Goal: Find specific page/section: Find specific page/section

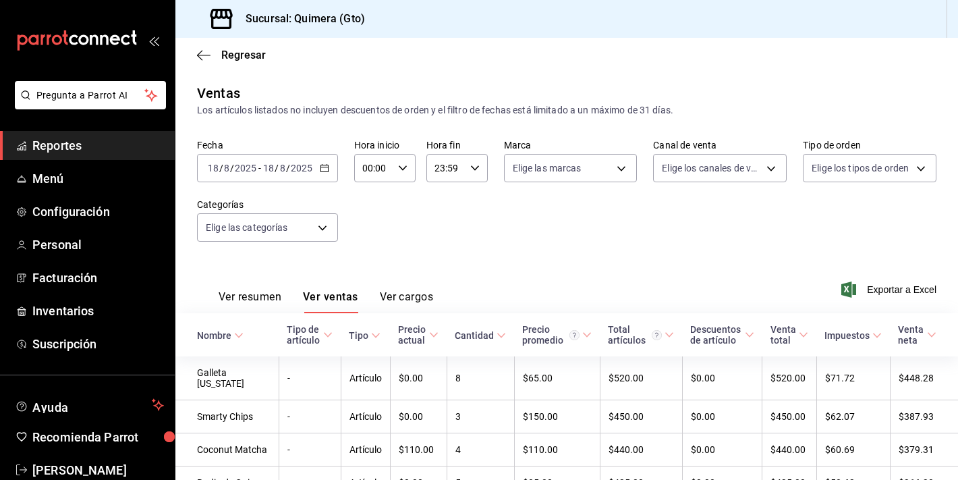
click at [75, 45] on icon "mailbox folders" at bounding box center [76, 40] width 121 height 20
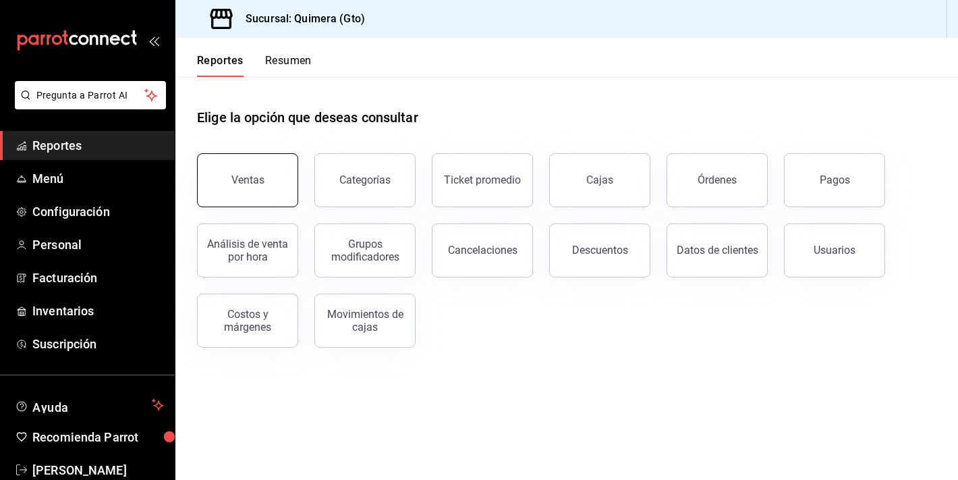
click at [266, 192] on button "Ventas" at bounding box center [247, 180] width 101 height 54
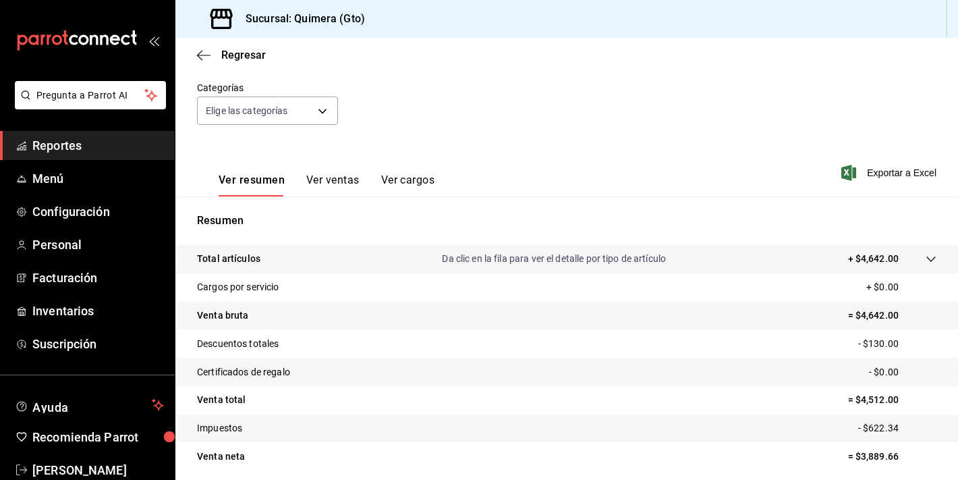
click at [345, 183] on button "Ver ventas" at bounding box center [332, 184] width 53 height 23
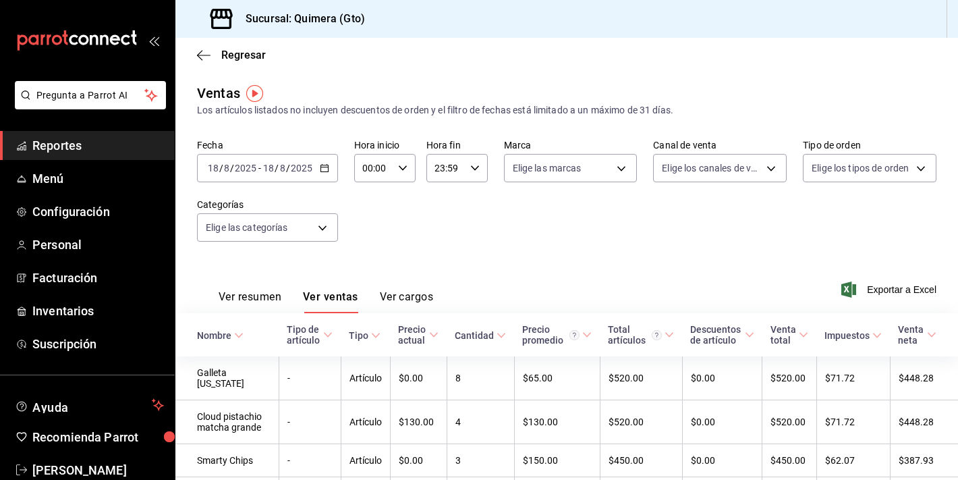
click at [219, 297] on button "Ver resumen" at bounding box center [250, 301] width 63 height 23
